Goal: Task Accomplishment & Management: Manage account settings

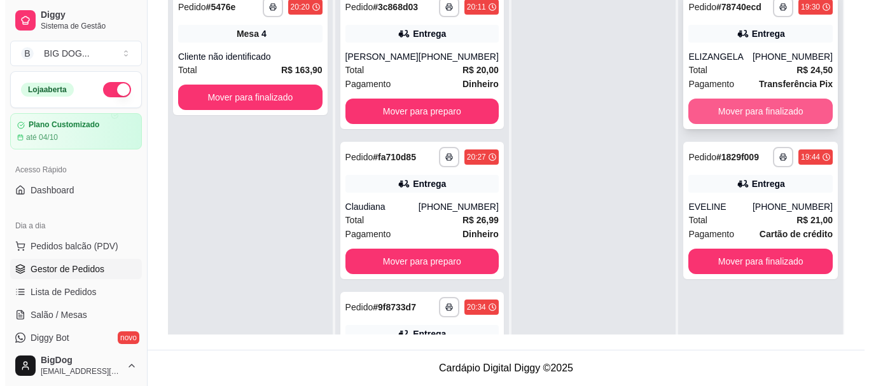
scroll to position [529, 0]
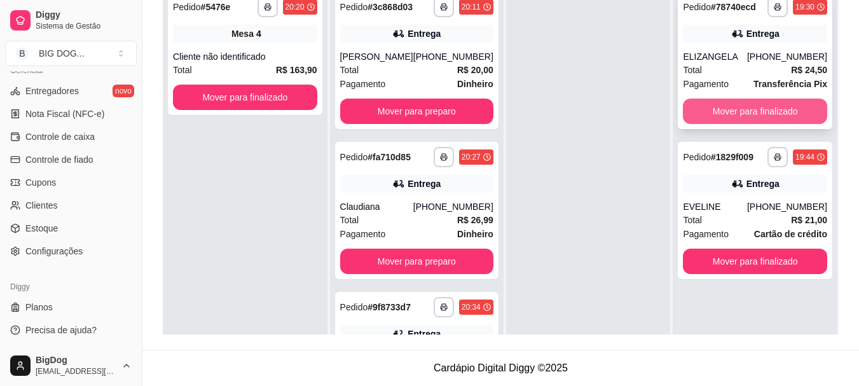
click at [778, 110] on button "Mover para finalizado" at bounding box center [755, 111] width 144 height 25
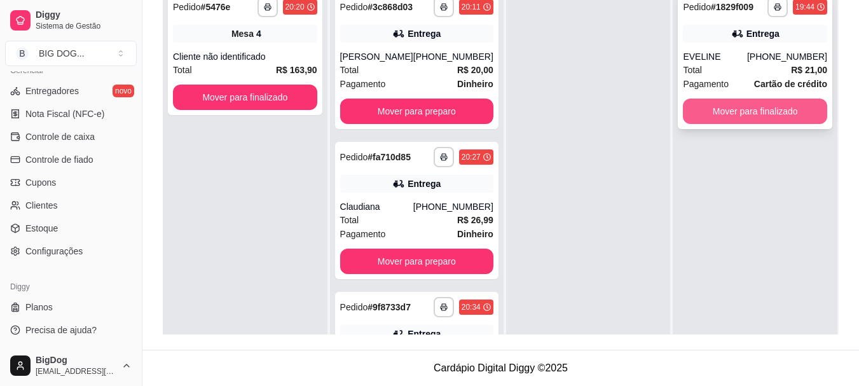
click at [720, 120] on button "Mover para finalizado" at bounding box center [755, 111] width 144 height 25
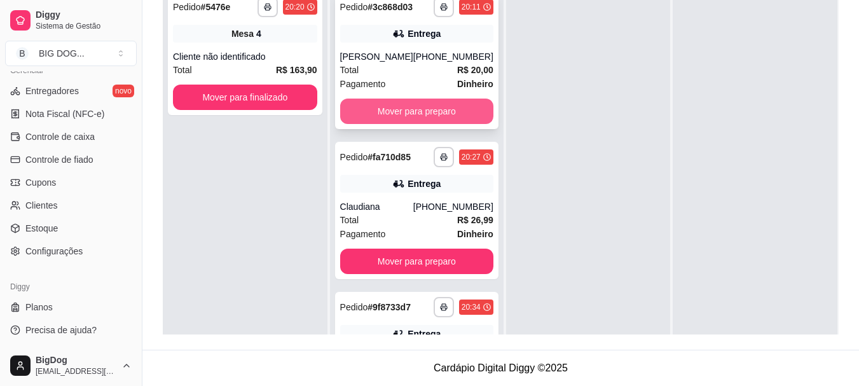
click at [465, 108] on button "Mover para preparo" at bounding box center [416, 111] width 153 height 25
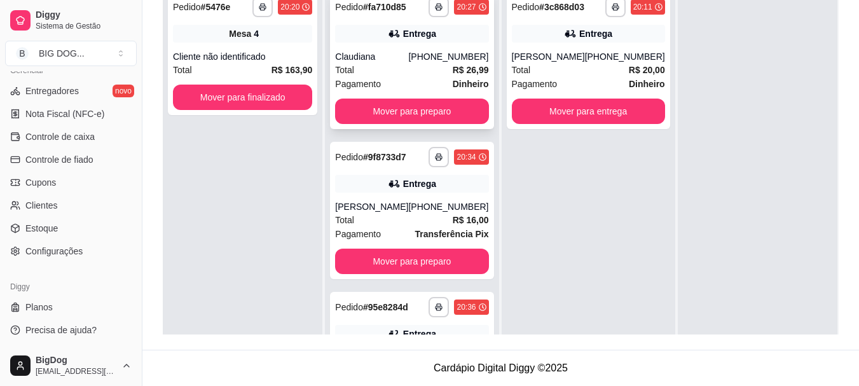
click at [385, 69] on div "Total R$ 26,99" at bounding box center [411, 70] width 153 height 14
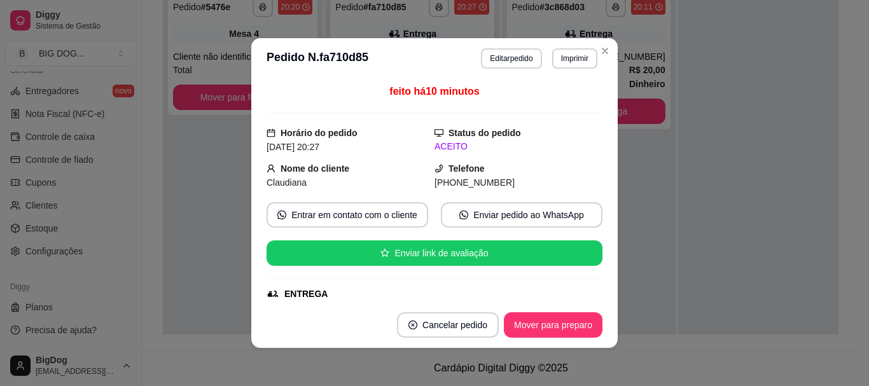
scroll to position [3, 0]
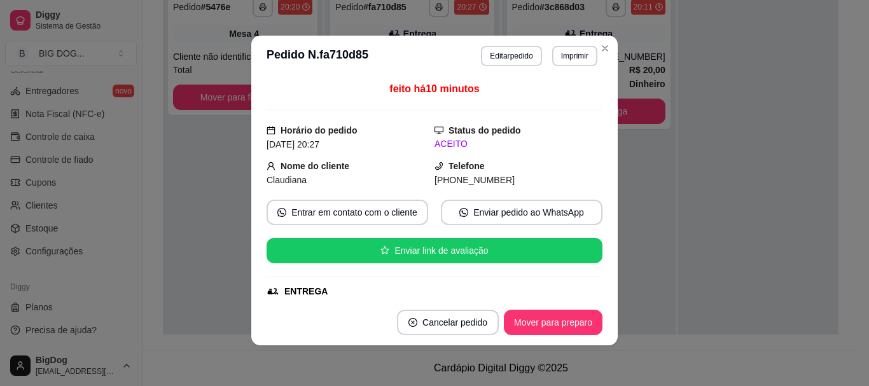
click at [587, 286] on div "ENTREGA" at bounding box center [434, 291] width 336 height 13
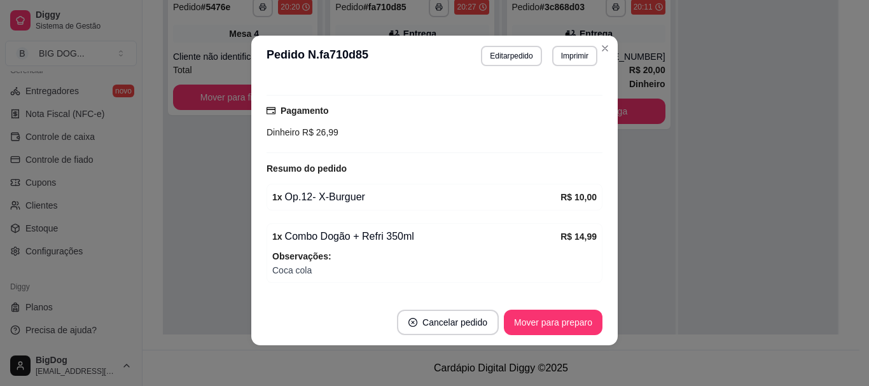
scroll to position [354, 0]
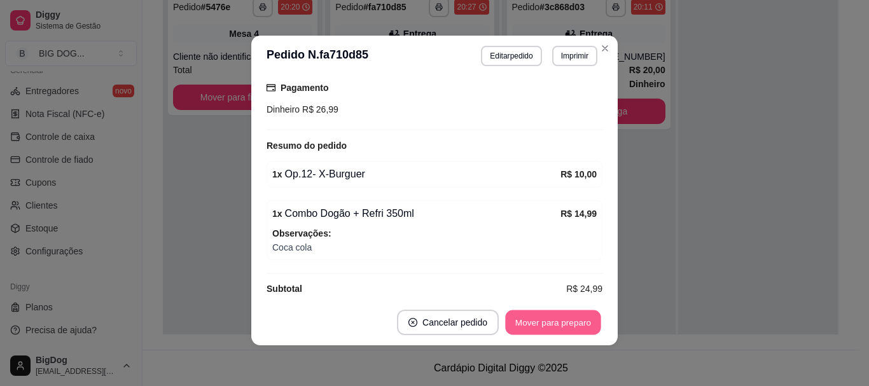
click at [570, 322] on button "Mover para preparo" at bounding box center [552, 322] width 95 height 25
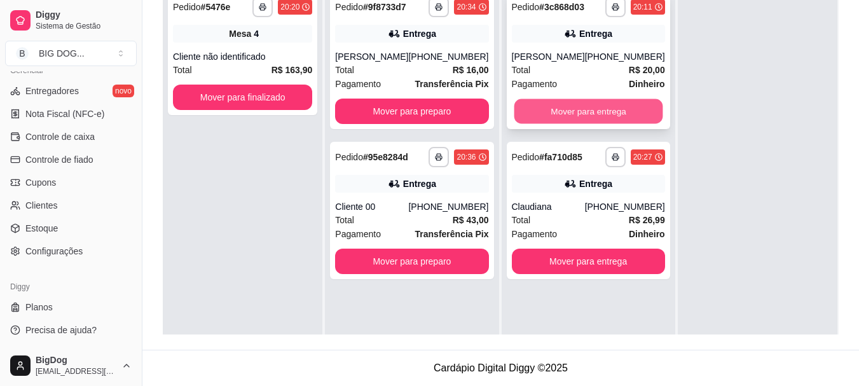
click at [586, 116] on button "Mover para entrega" at bounding box center [588, 111] width 149 height 25
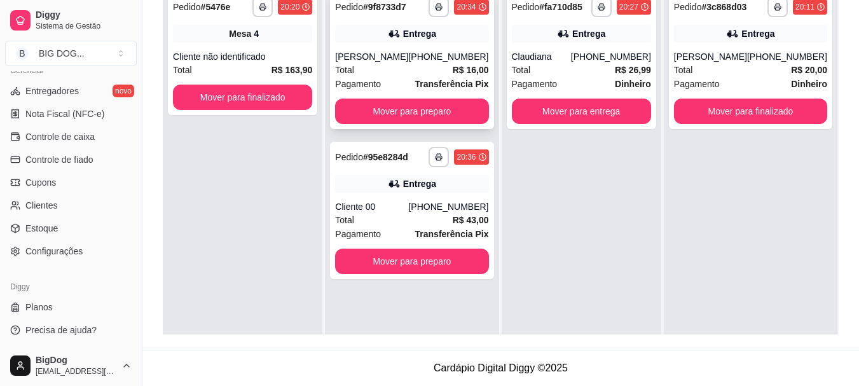
click at [400, 85] on div "Pagamento Transferência Pix" at bounding box center [411, 84] width 153 height 14
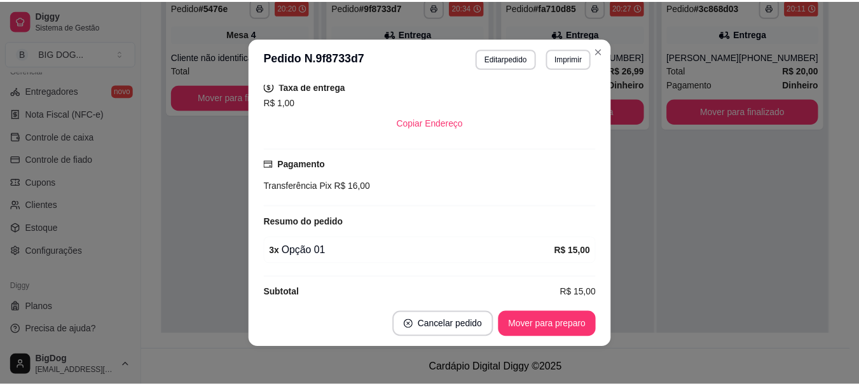
scroll to position [296, 0]
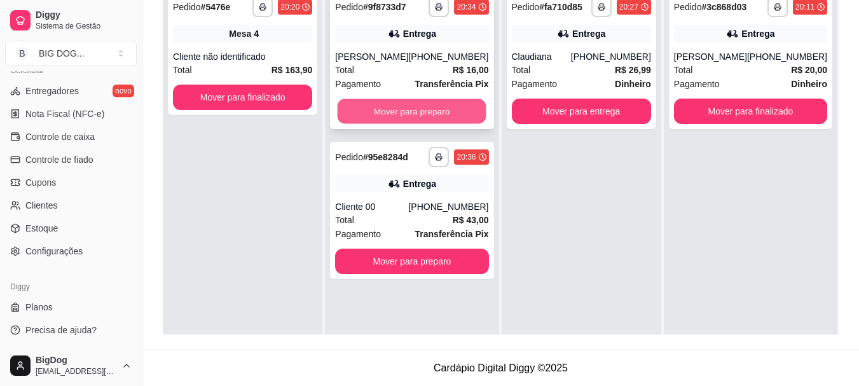
click at [464, 113] on button "Mover para preparo" at bounding box center [412, 111] width 149 height 25
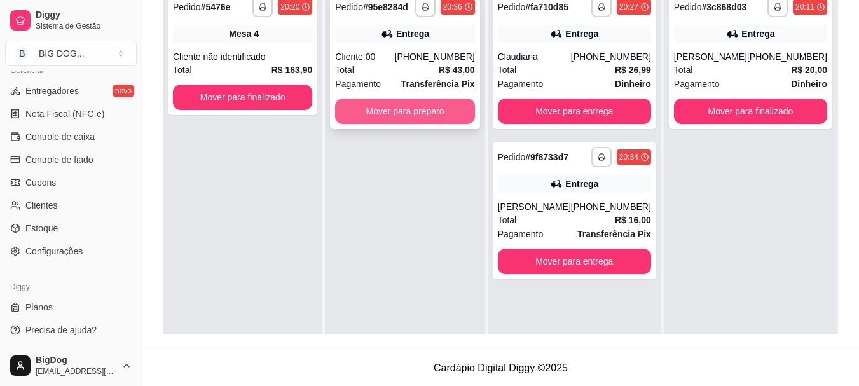
click at [396, 119] on button "Mover para preparo" at bounding box center [404, 111] width 139 height 25
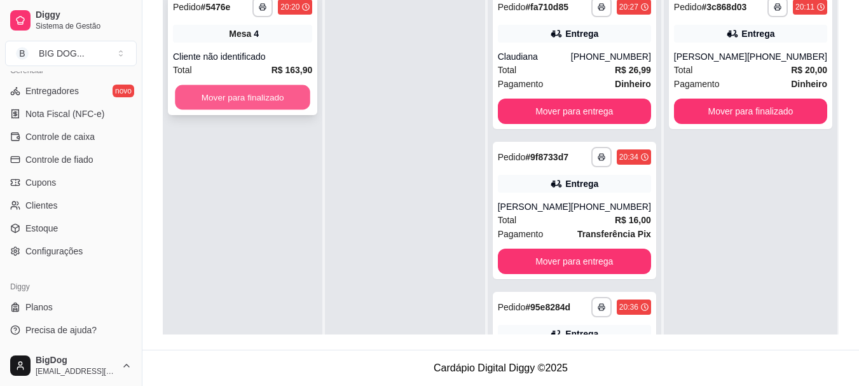
click at [289, 106] on button "Mover para finalizado" at bounding box center [242, 97] width 135 height 25
